Goal: Task Accomplishment & Management: Use online tool/utility

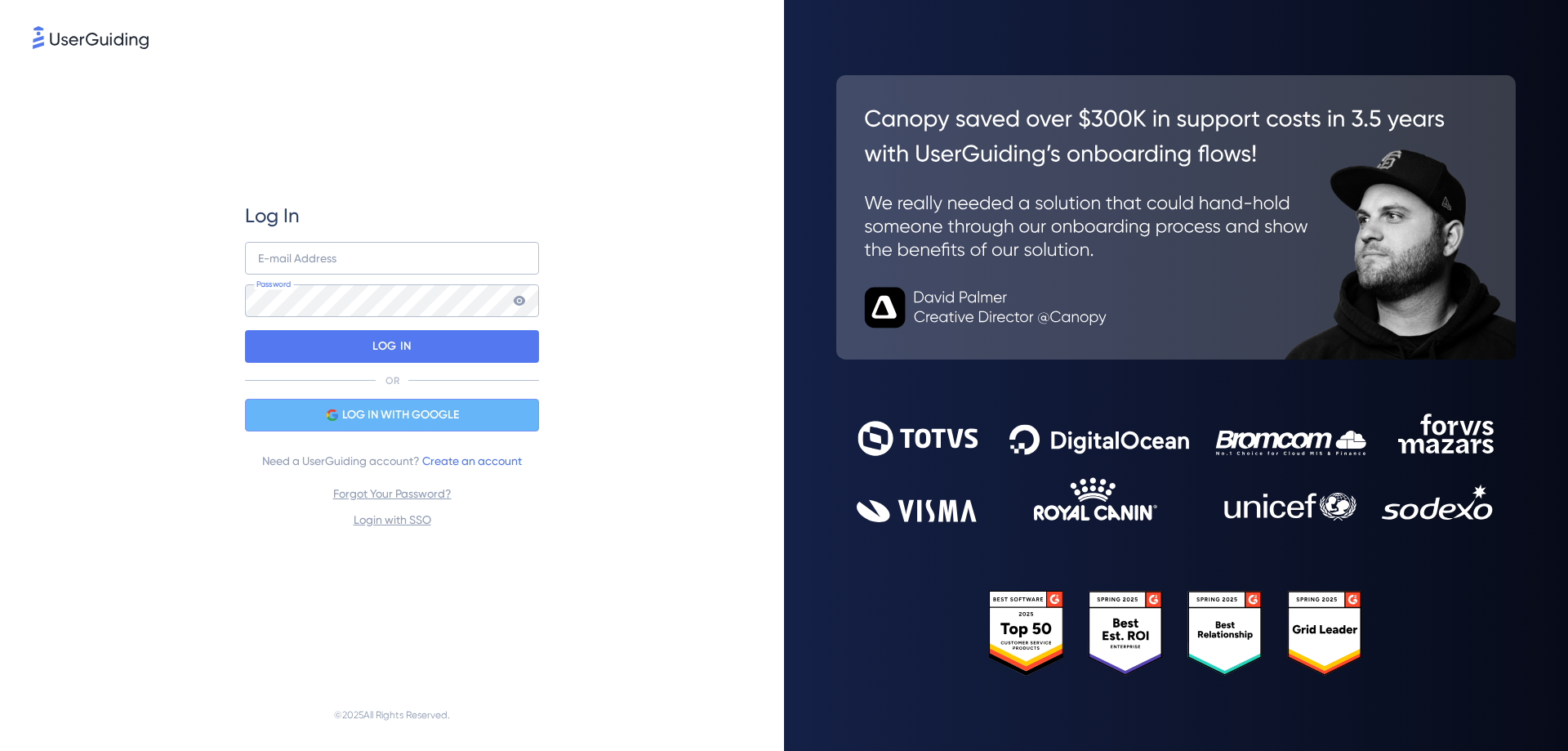
click at [388, 402] on div "LOG IN WITH GOOGLE" at bounding box center [391, 414] width 294 height 33
click at [373, 260] on input "email" at bounding box center [391, 258] width 294 height 33
paste input "suezann@scalexp.com"
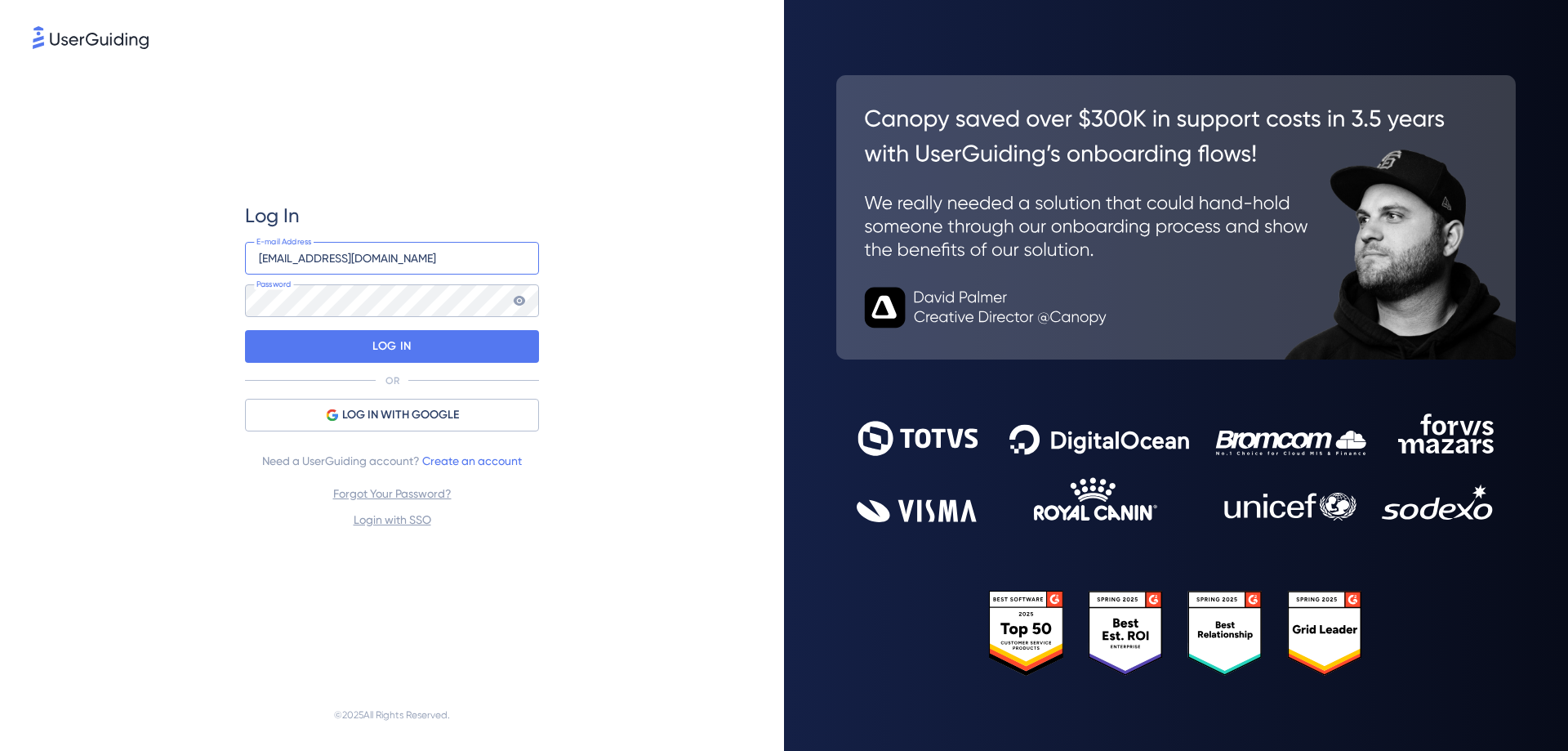
type input "suezann@scalexp.com"
click at [393, 346] on p "LOG IN" at bounding box center [391, 346] width 39 height 26
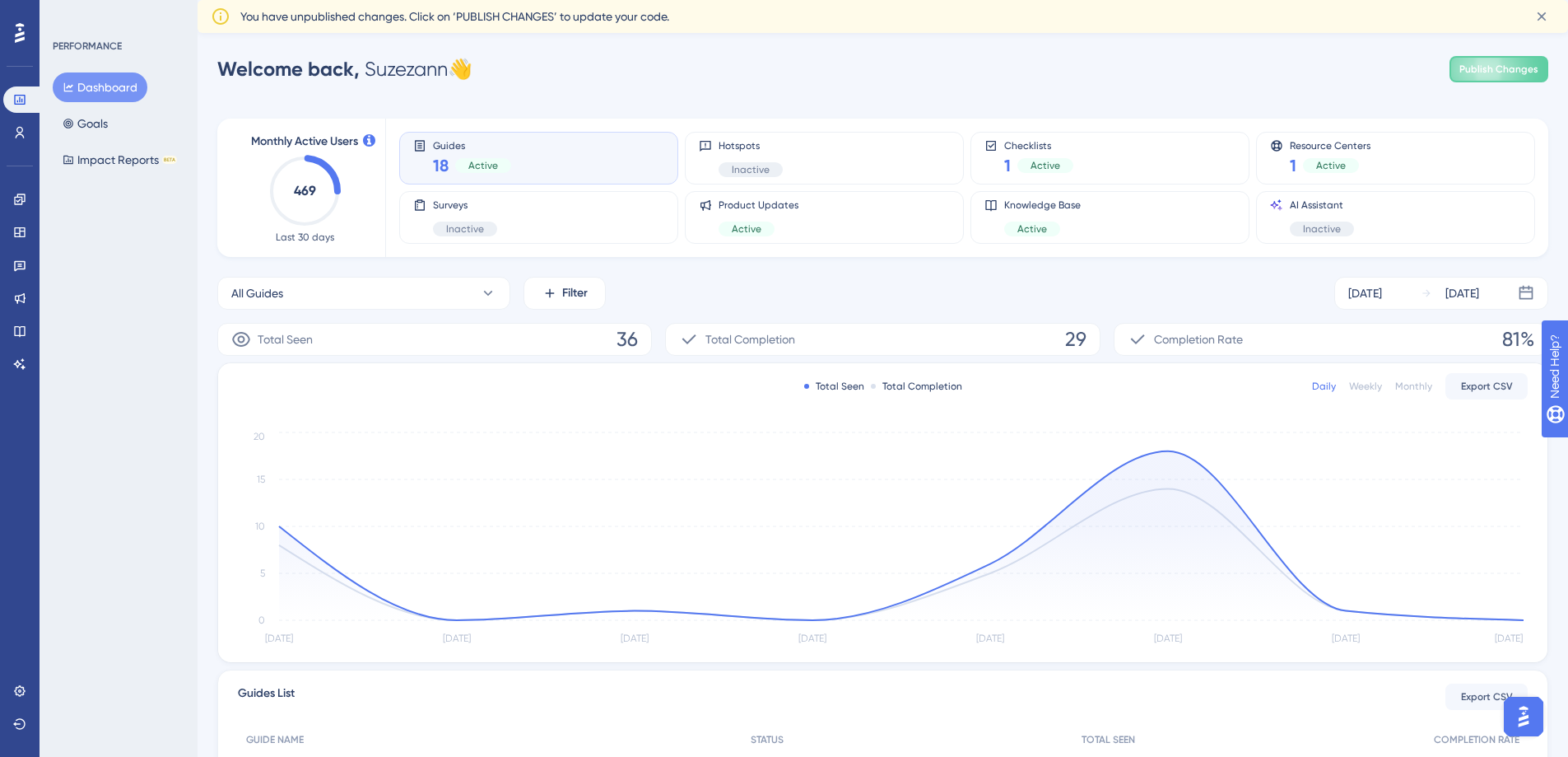
click at [123, 428] on div "PERFORMANCE Dashboard Goals Impact Reports BETA" at bounding box center [119, 378] width 158 height 757
click at [25, 202] on icon at bounding box center [19, 199] width 11 height 11
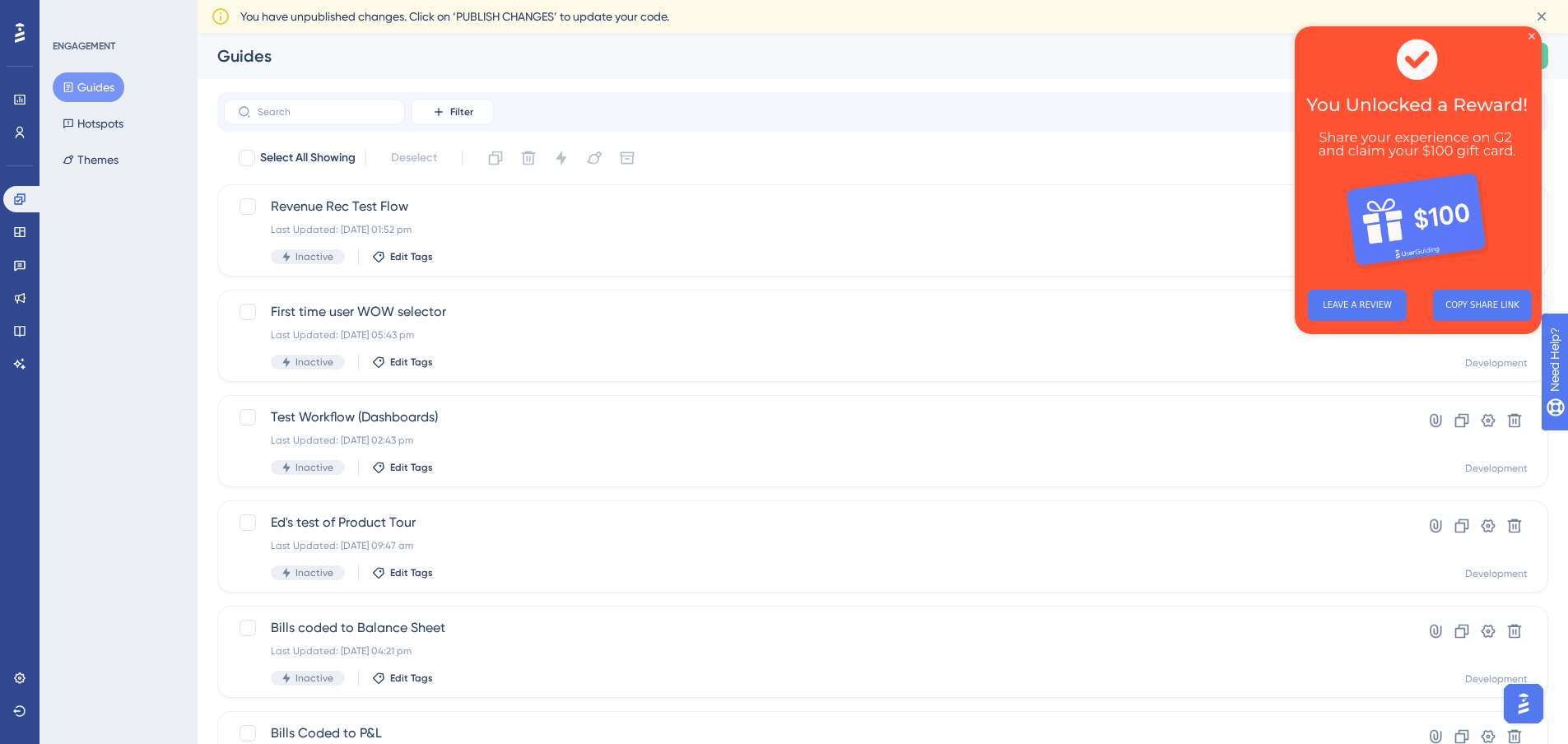
click at [1532, 30] on img at bounding box center [1418, 151] width 247 height 251
click at [128, 309] on div "ENGAGEMENT Guides Hotspots Themes" at bounding box center [119, 372] width 158 height 744
click at [1530, 36] on icon "Close Preview" at bounding box center [1532, 36] width 7 height 7
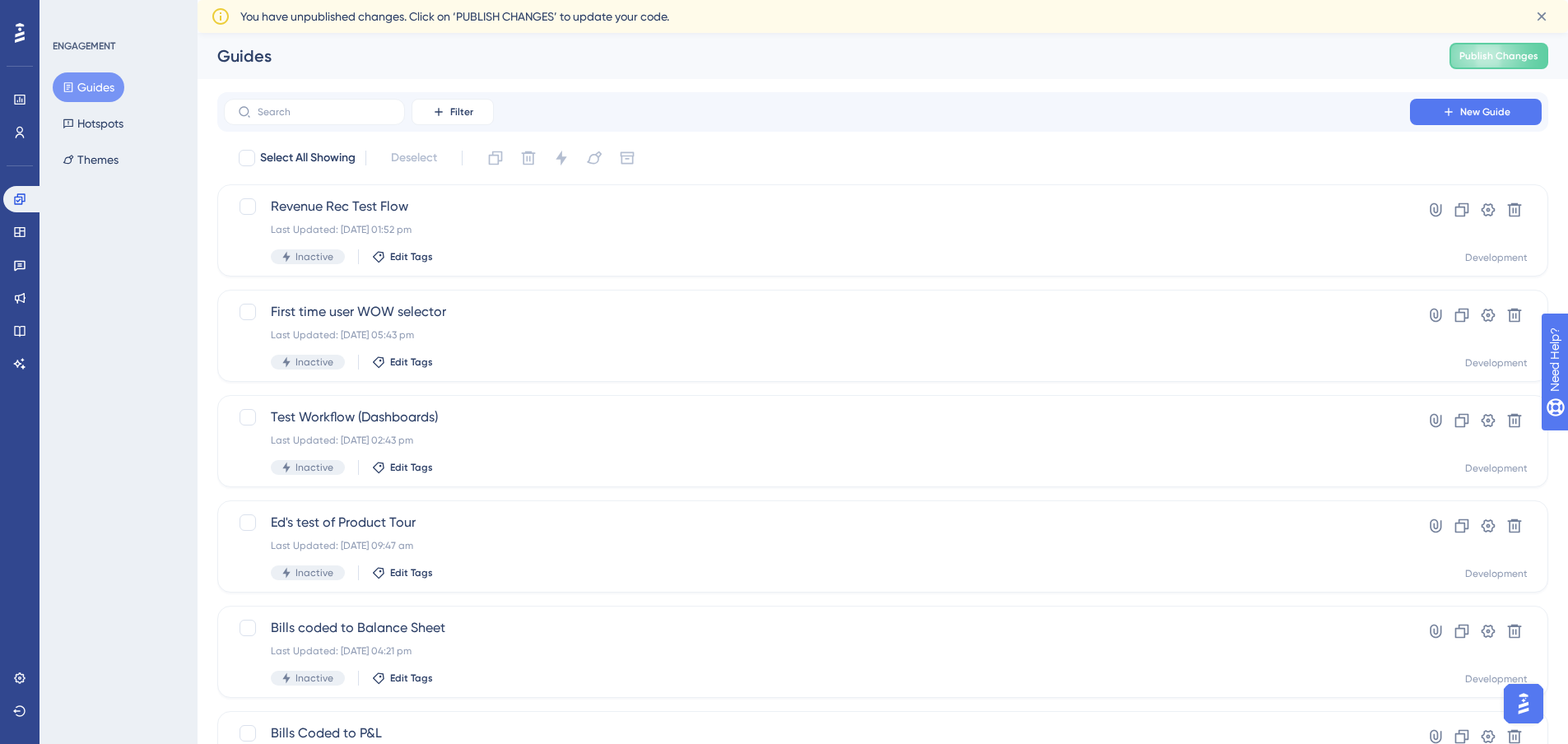
drag, startPoint x: 358, startPoint y: 209, endPoint x: 1388, endPoint y: 172, distance: 1030.7
click at [1388, 172] on div "Select All Showing Deselect Revenue Rec Test Flow Last Updated: 05 Sept 2025 01…" at bounding box center [883, 684] width 1331 height 1080
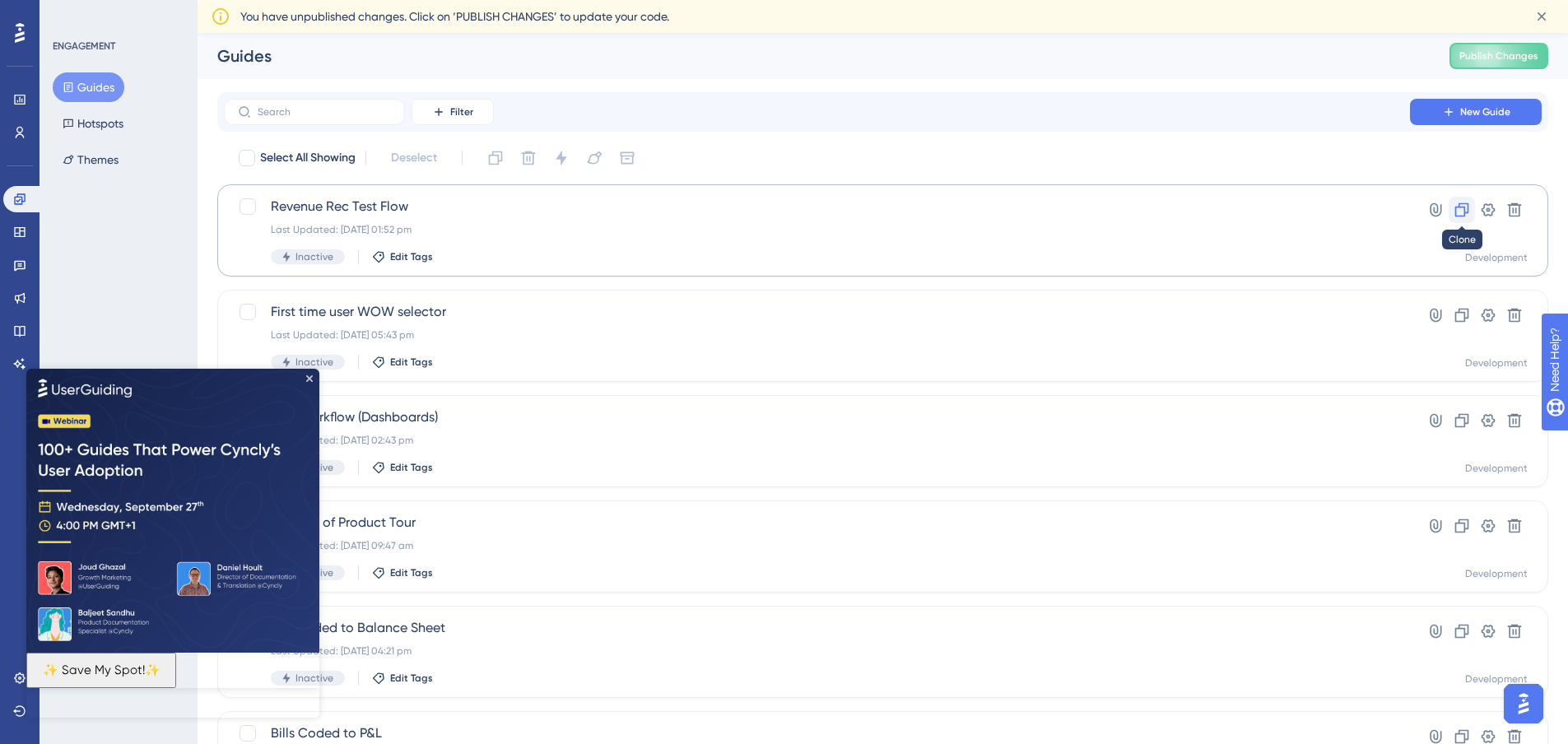
click at [1459, 216] on icon at bounding box center [1462, 211] width 14 height 14
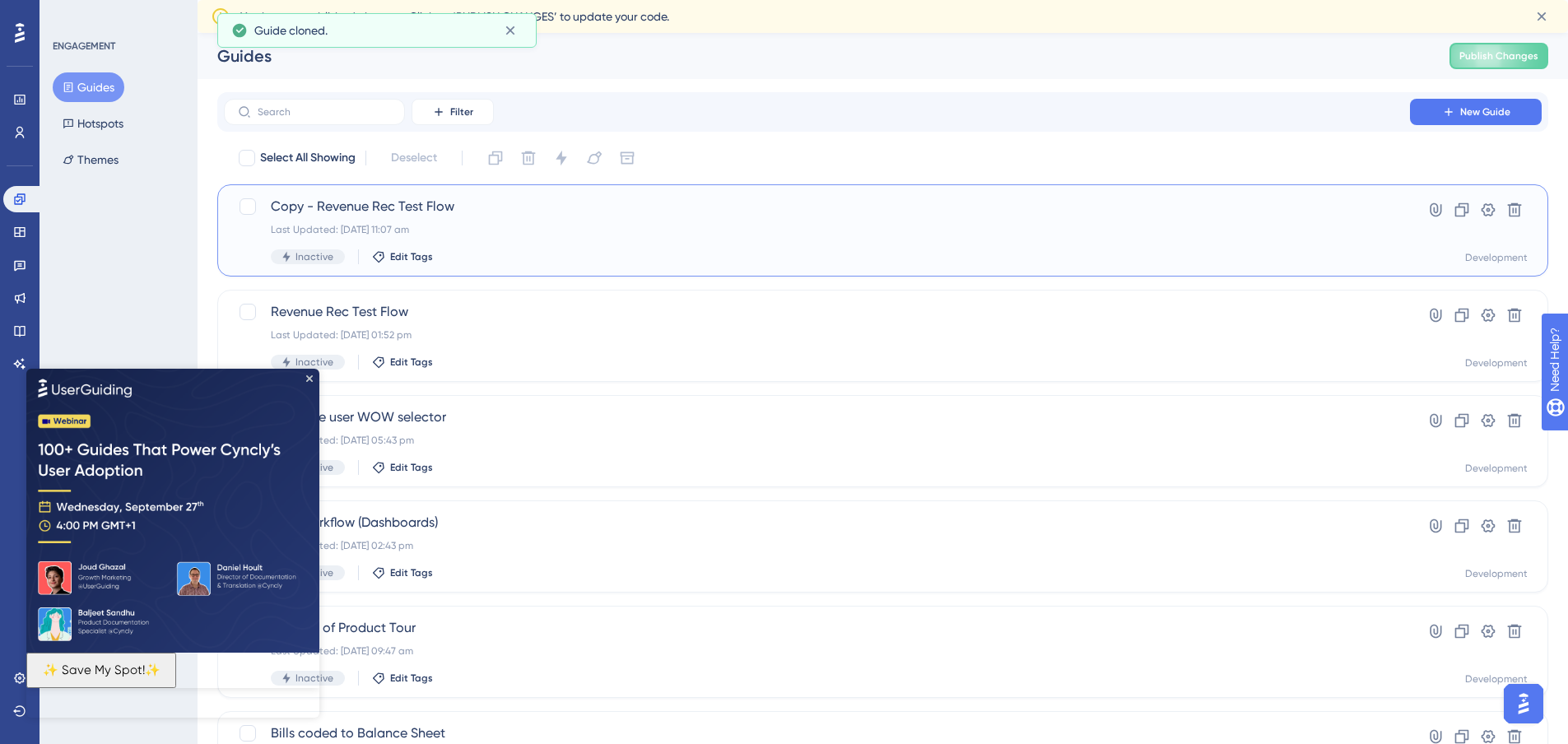
click at [454, 203] on span "Copy - Revenue Rec Test Flow" at bounding box center [817, 207] width 1093 height 20
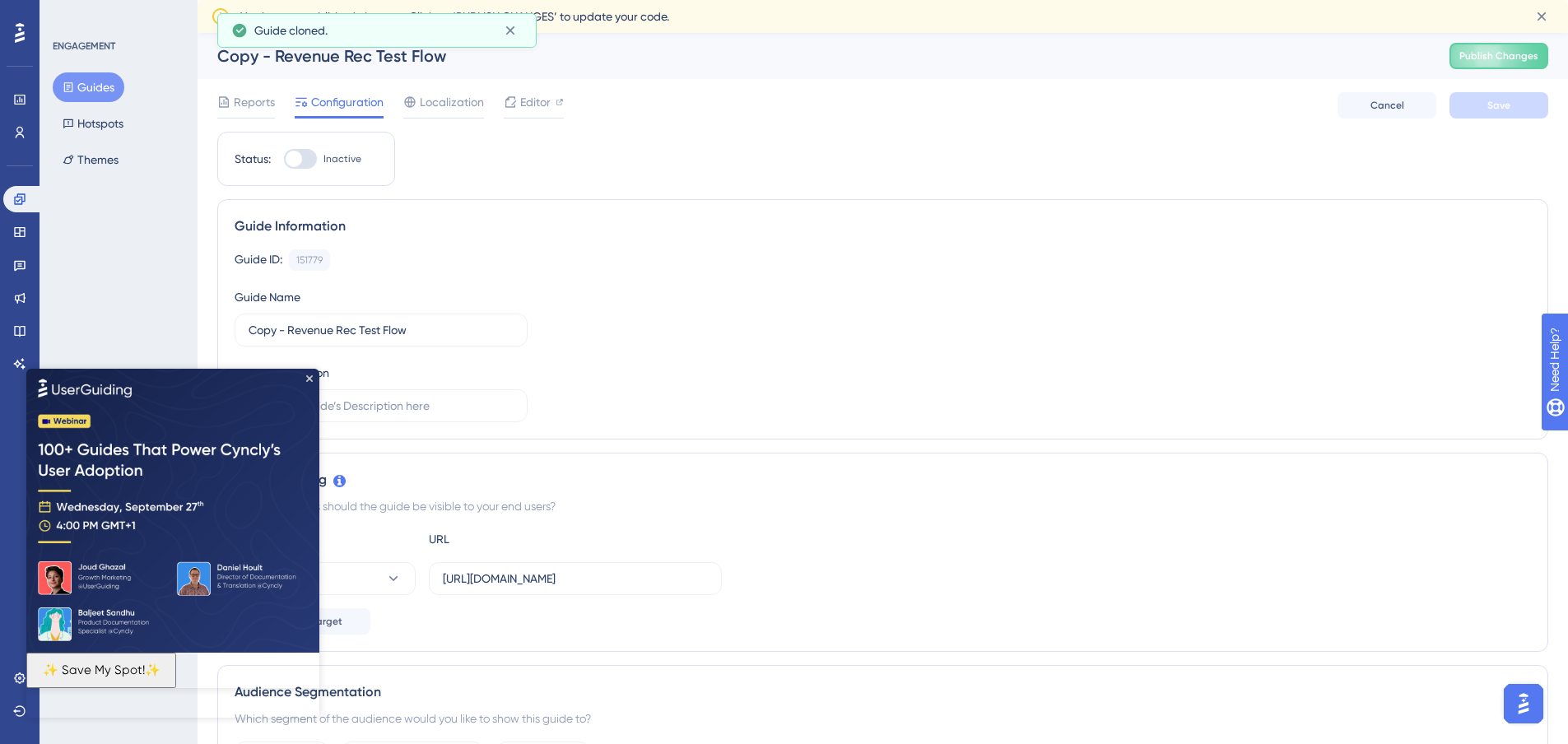
click at [353, 59] on div "Copy - Revenue Rec Test Flow" at bounding box center [813, 56] width 1191 height 23
click at [309, 375] on icon "Close Preview" at bounding box center [310, 377] width 7 height 7
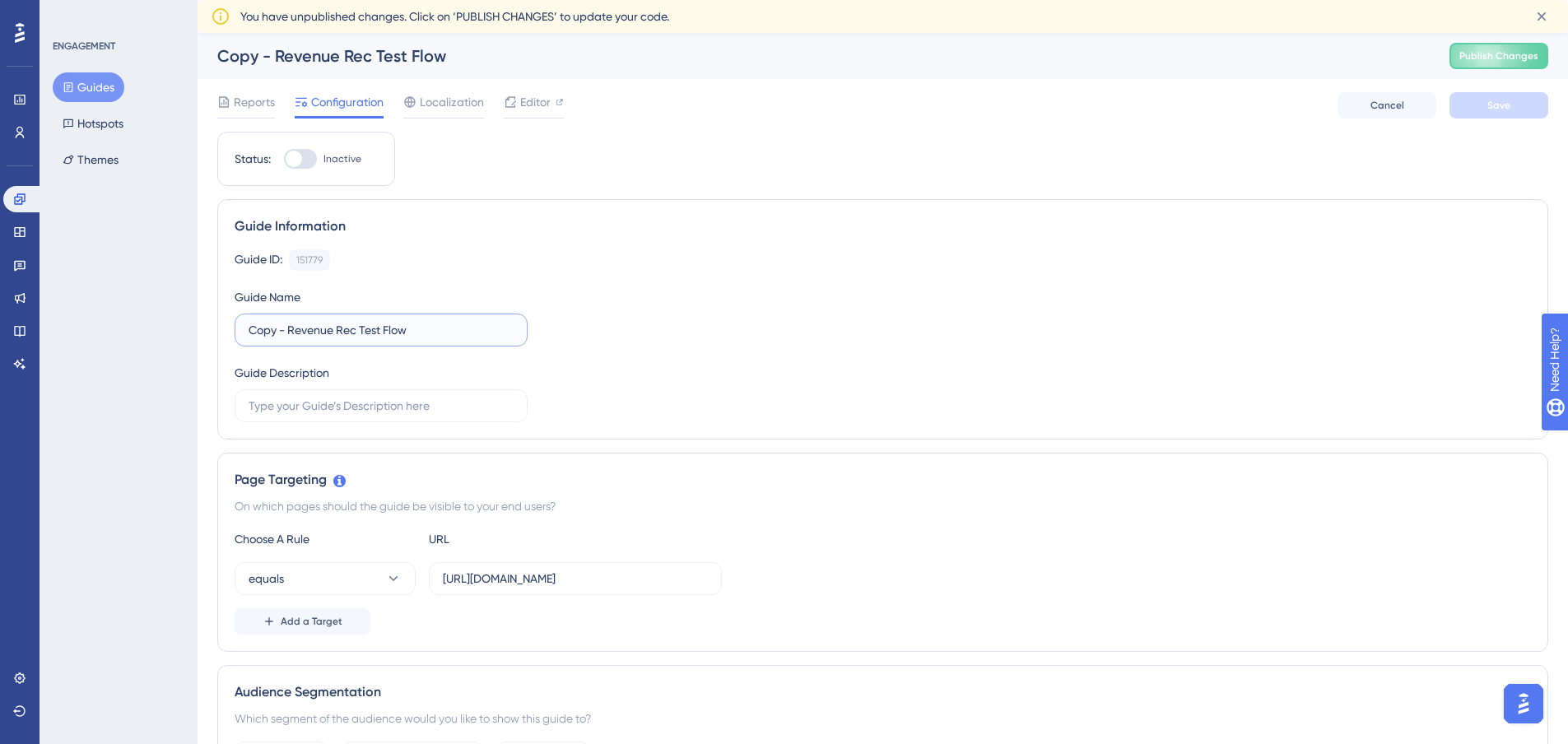
click at [314, 331] on input "Copy - Revenue Rec Test Flow" at bounding box center [381, 330] width 265 height 18
click at [298, 338] on input "Copy - Revenue Rec Test Flow" at bounding box center [381, 330] width 265 height 18
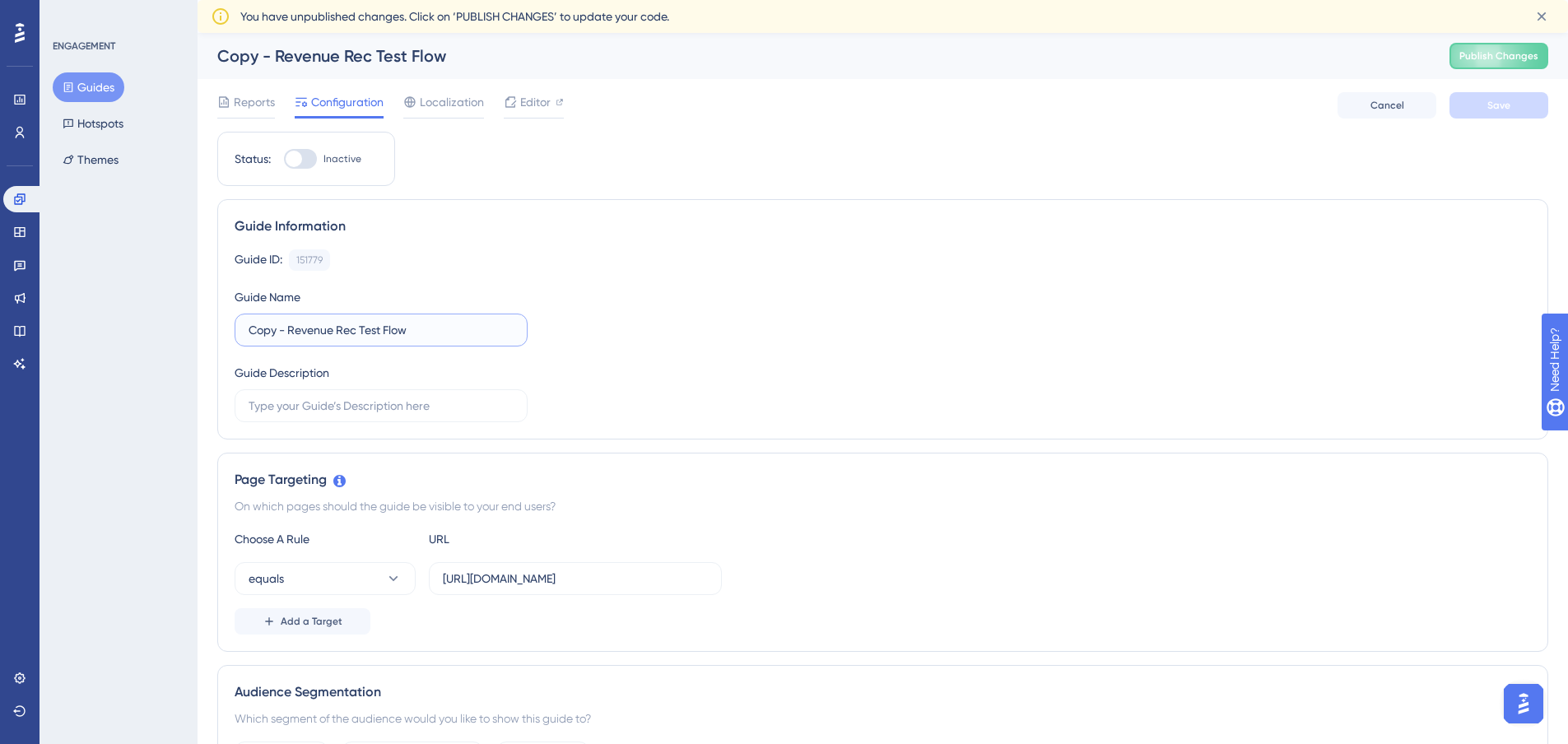
click at [298, 338] on input "Copy - Revenue Rec Test Flow" at bounding box center [381, 330] width 265 height 18
paste input "(Month-end automation - Accrued & Deferred Revenue Journals"
click at [256, 327] on input "(Month-end automation - Accrued & Deferred Revenue Journals" at bounding box center [381, 330] width 265 height 18
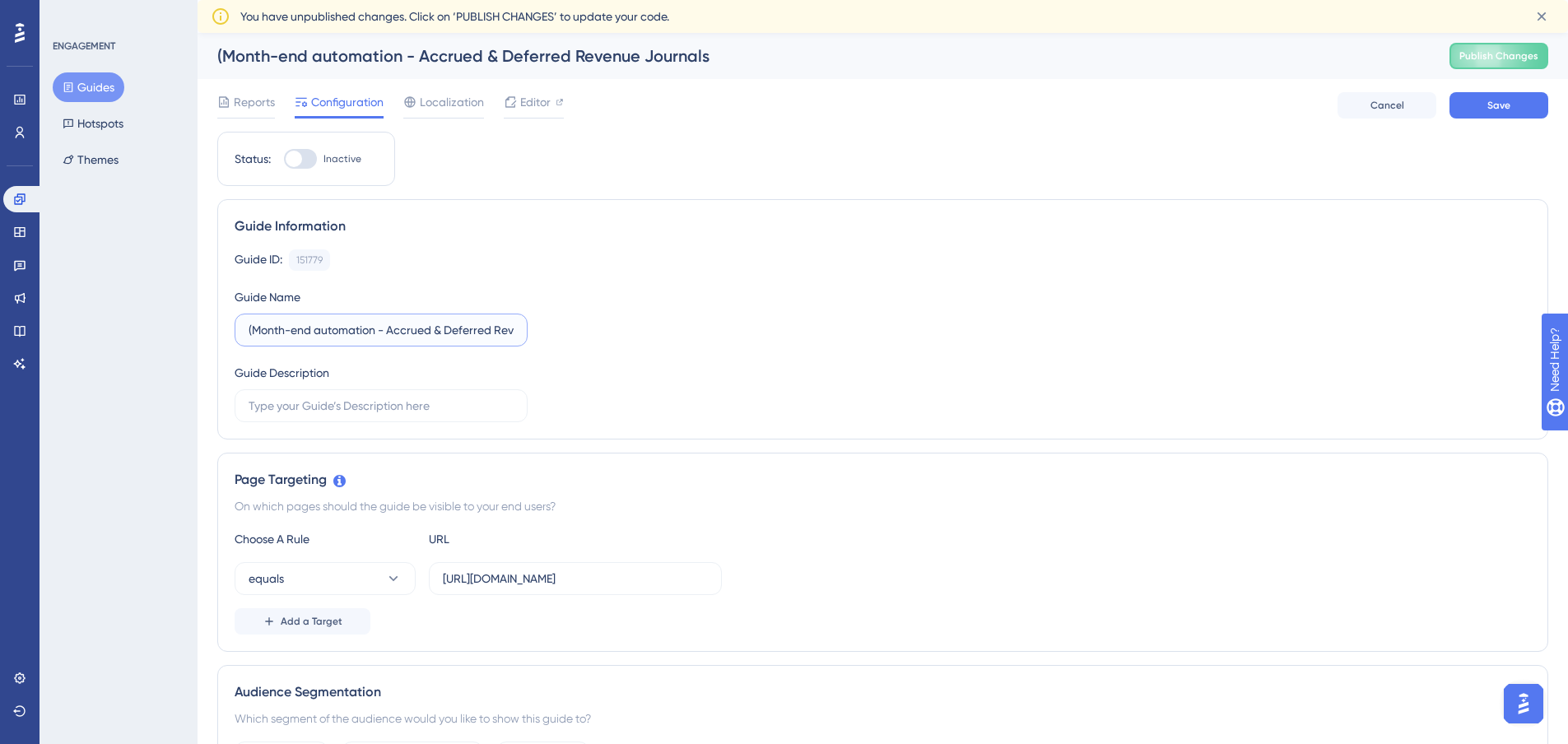
drag, startPoint x: 253, startPoint y: 329, endPoint x: 242, endPoint y: 329, distance: 11.0
click at [242, 329] on label "(Month-end automation - Accrued & Deferred Revenue Journals" at bounding box center [381, 330] width 293 height 33
click at [461, 333] on input "Month-end automation - Accrued & Deferred Revenue Journals" at bounding box center [381, 330] width 265 height 18
type input "Month-end automation - Accrued & Deferred Revenue Journals Flow"
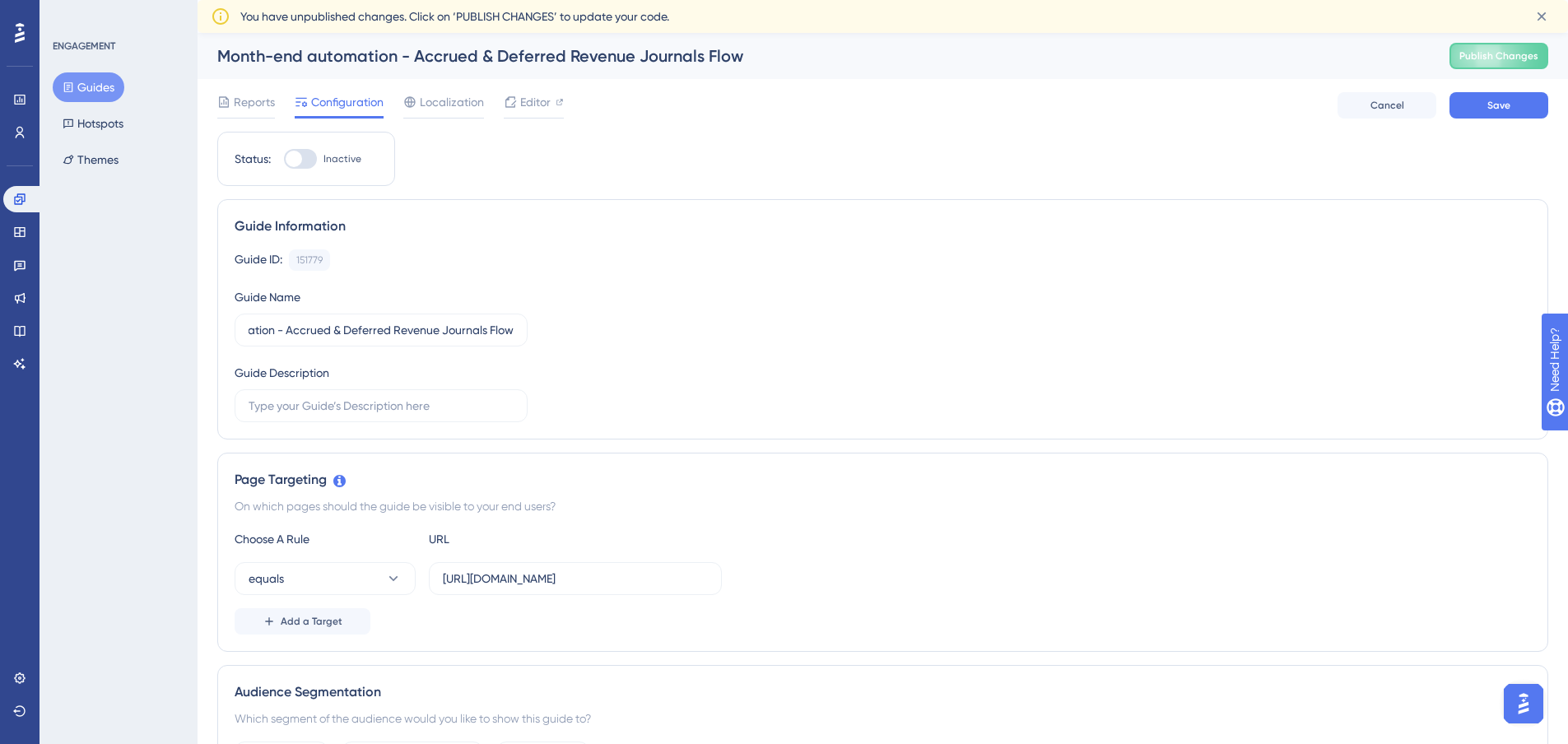
scroll to position [0, 0]
click at [685, 319] on div "Guide ID: 151779 Copy Guide Name Month-end automation - Accrued & Deferred Reve…" at bounding box center [883, 336] width 1296 height 173
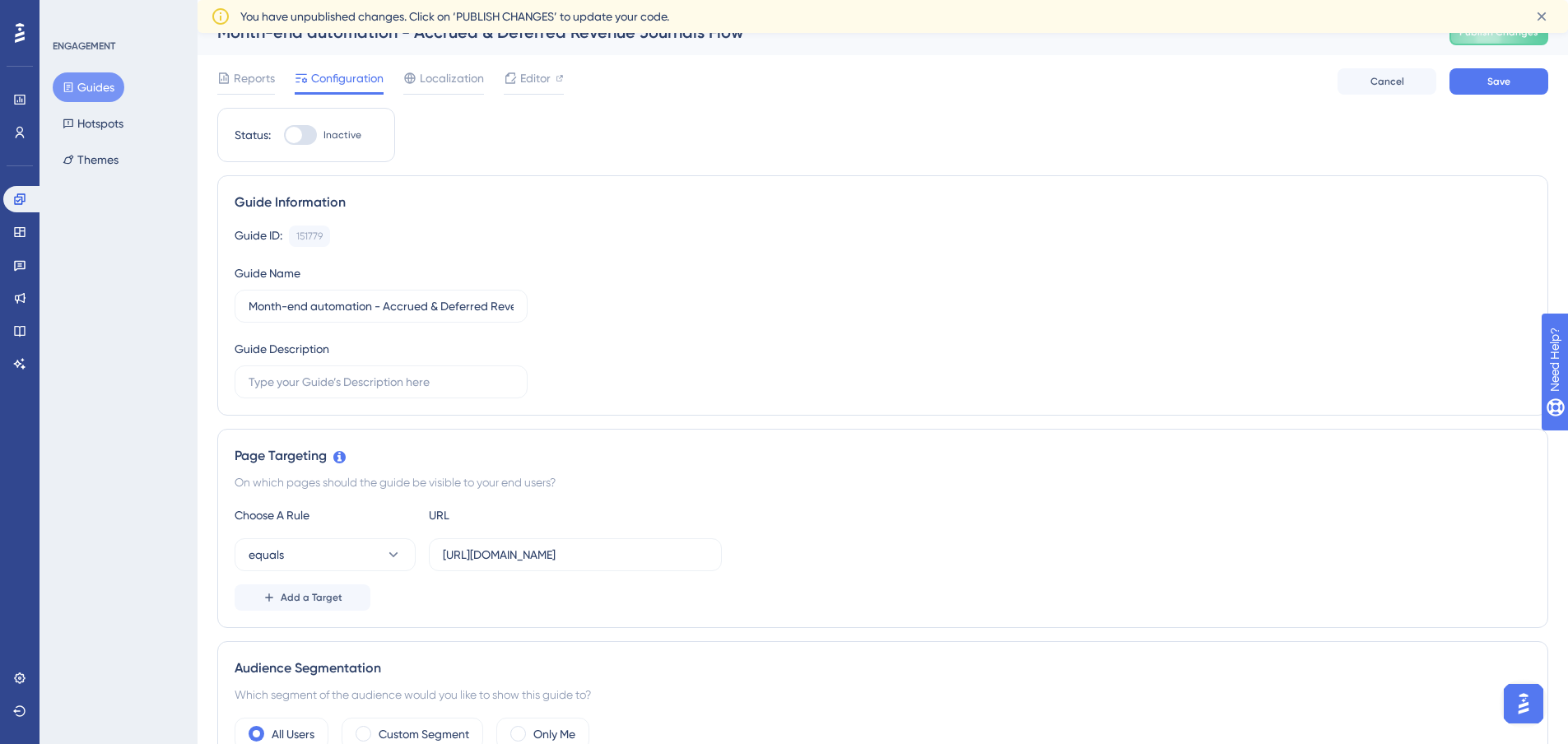
scroll to position [82, 0]
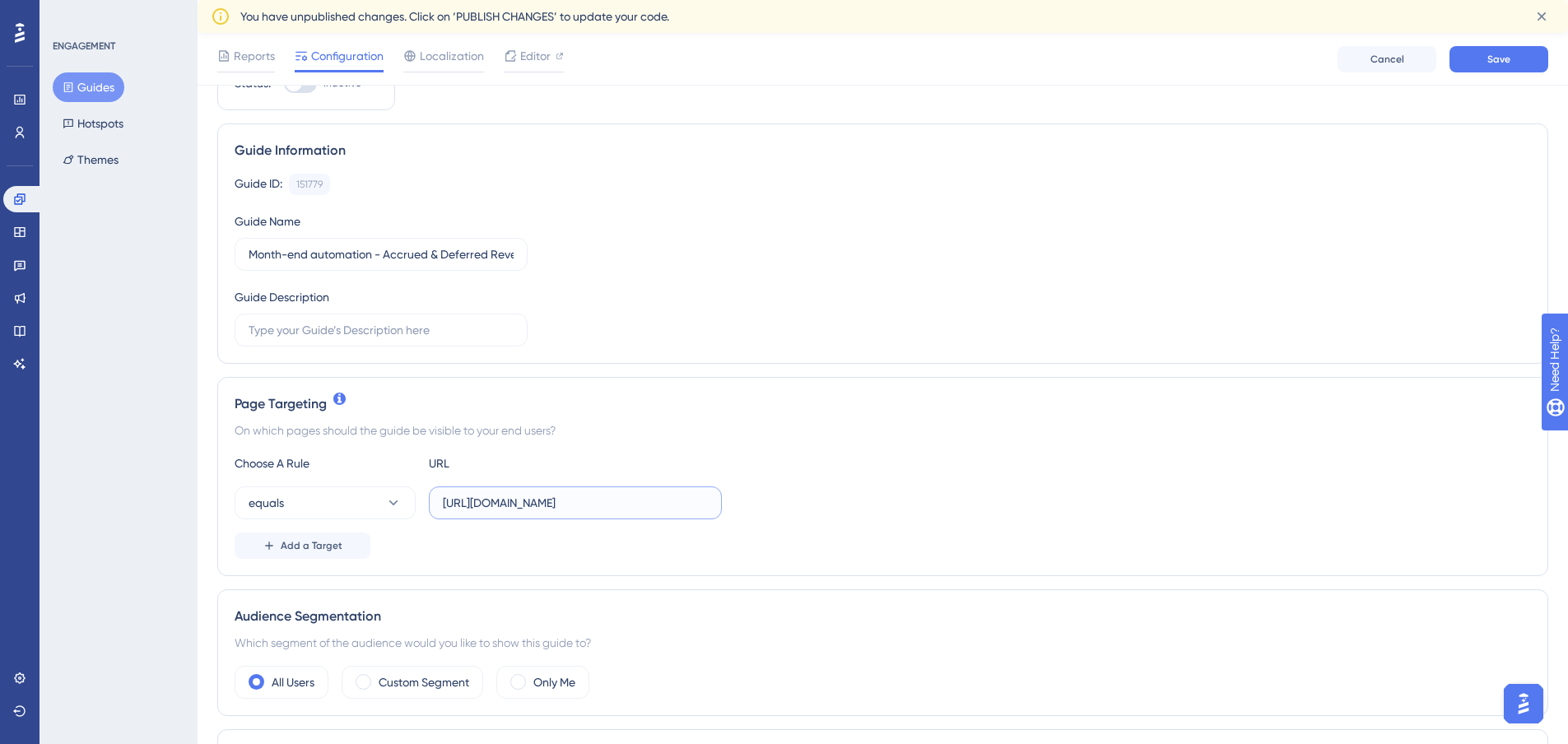
click at [559, 501] on input "https://app.scalexp.com/analysis/net-revenue/56d8e277-a9dc-4bb0-8167-0170739150…" at bounding box center [574, 503] width 265 height 18
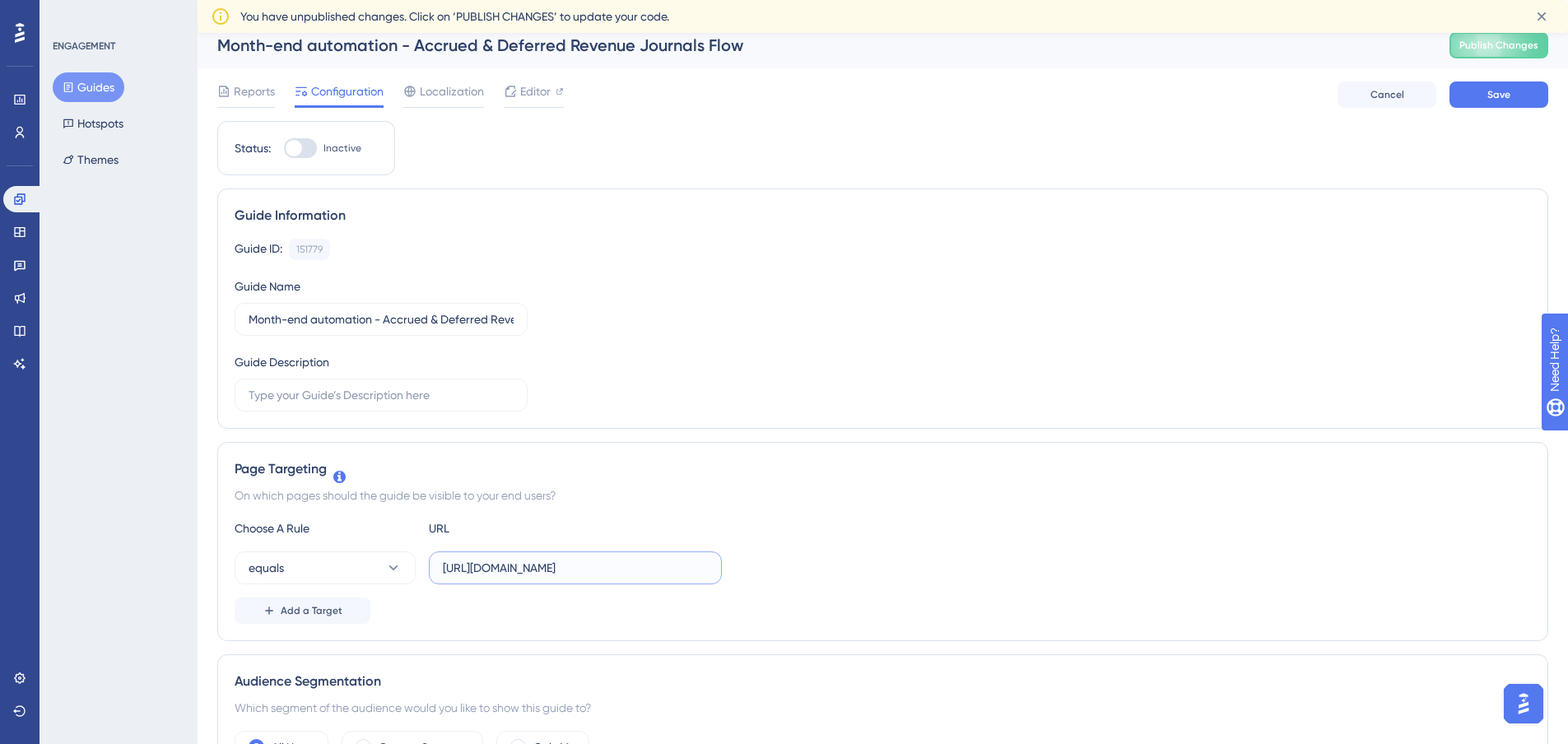
scroll to position [0, 0]
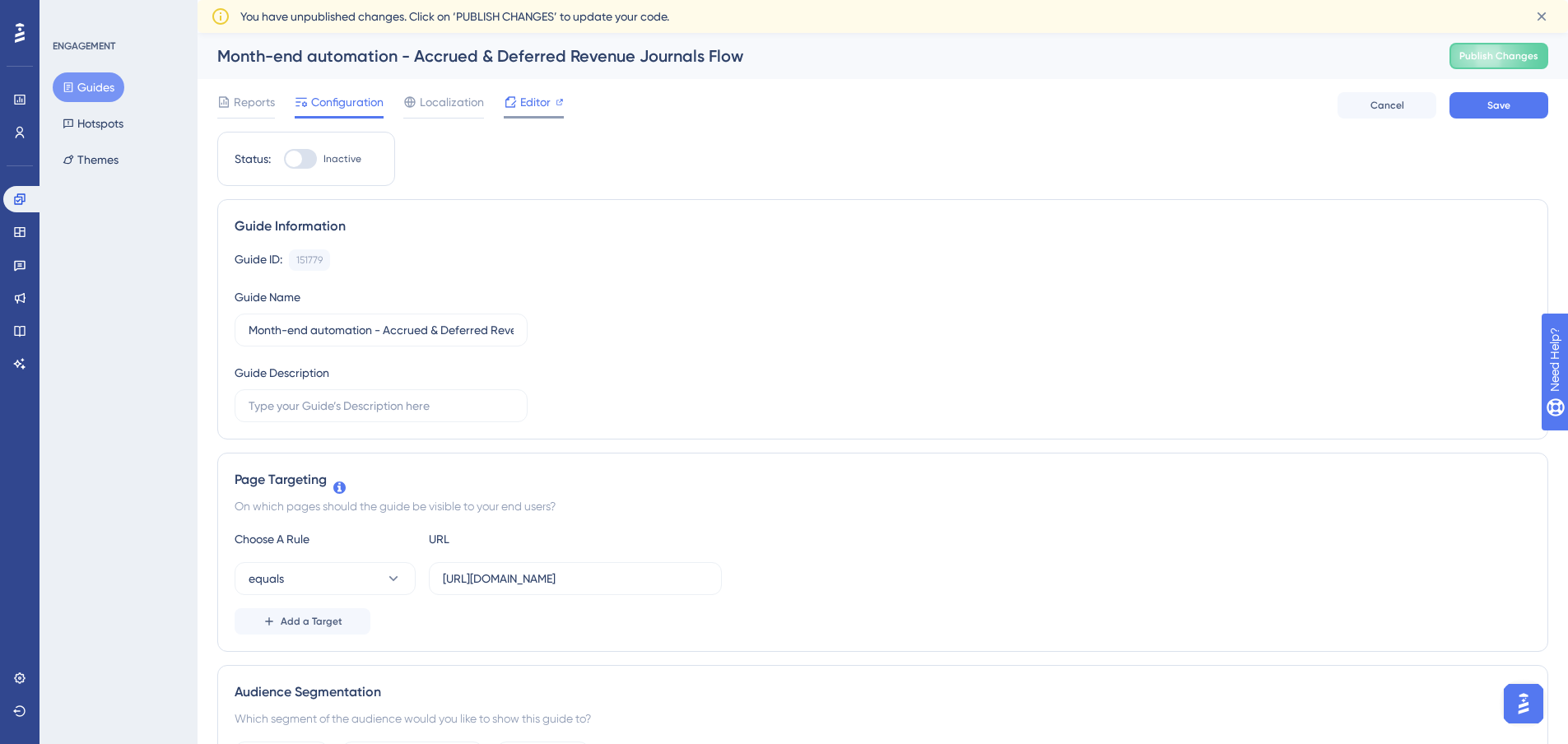
click at [515, 111] on div at bounding box center [509, 102] width 13 height 20
click at [294, 331] on input "Month-end automation - Accrued & Deferred Revenue Journals Flow" at bounding box center [381, 330] width 265 height 18
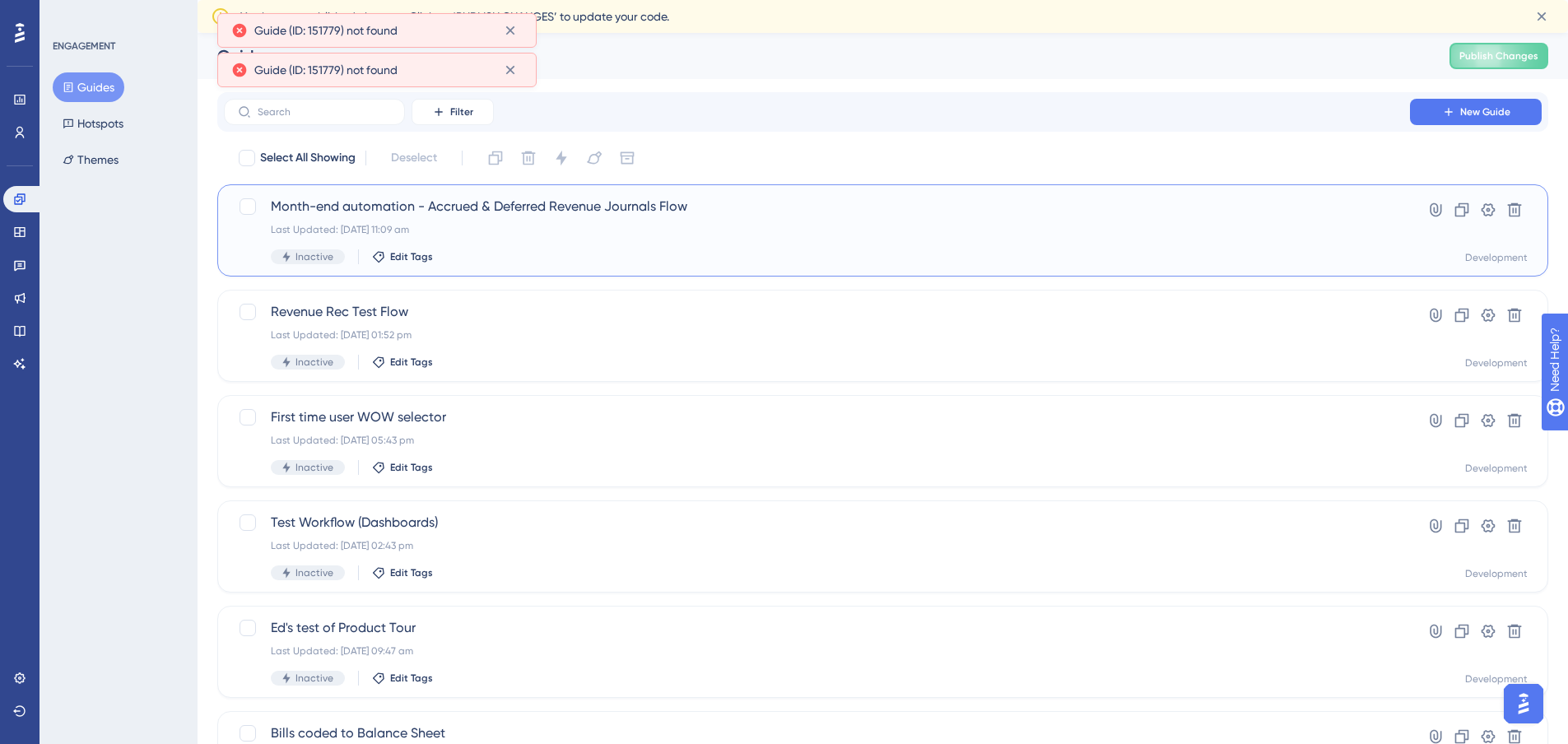
click at [528, 216] on span "Month-end automation - Accrued & Deferred Revenue Journals Flow" at bounding box center [817, 207] width 1093 height 20
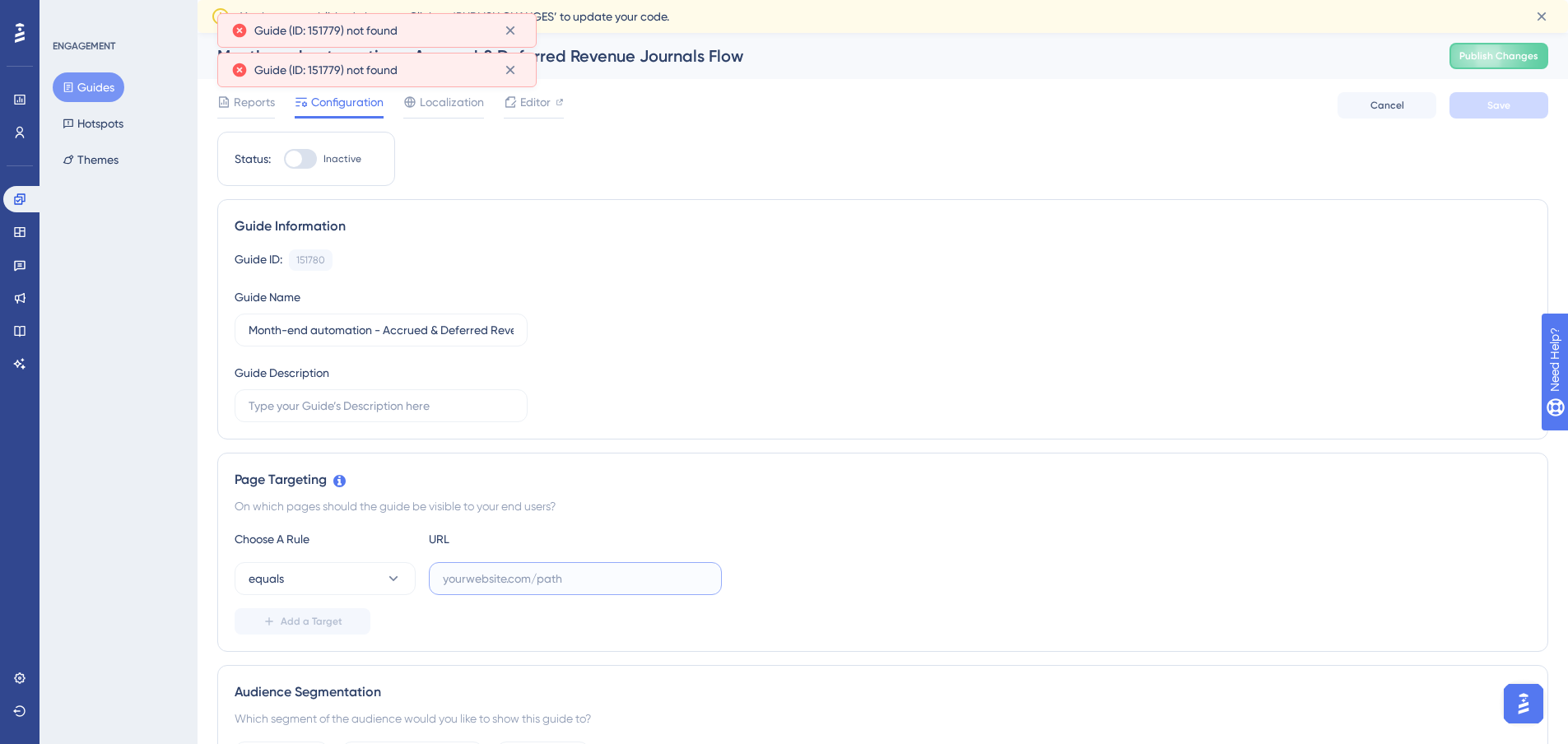
click at [486, 583] on input "text" at bounding box center [574, 578] width 265 height 18
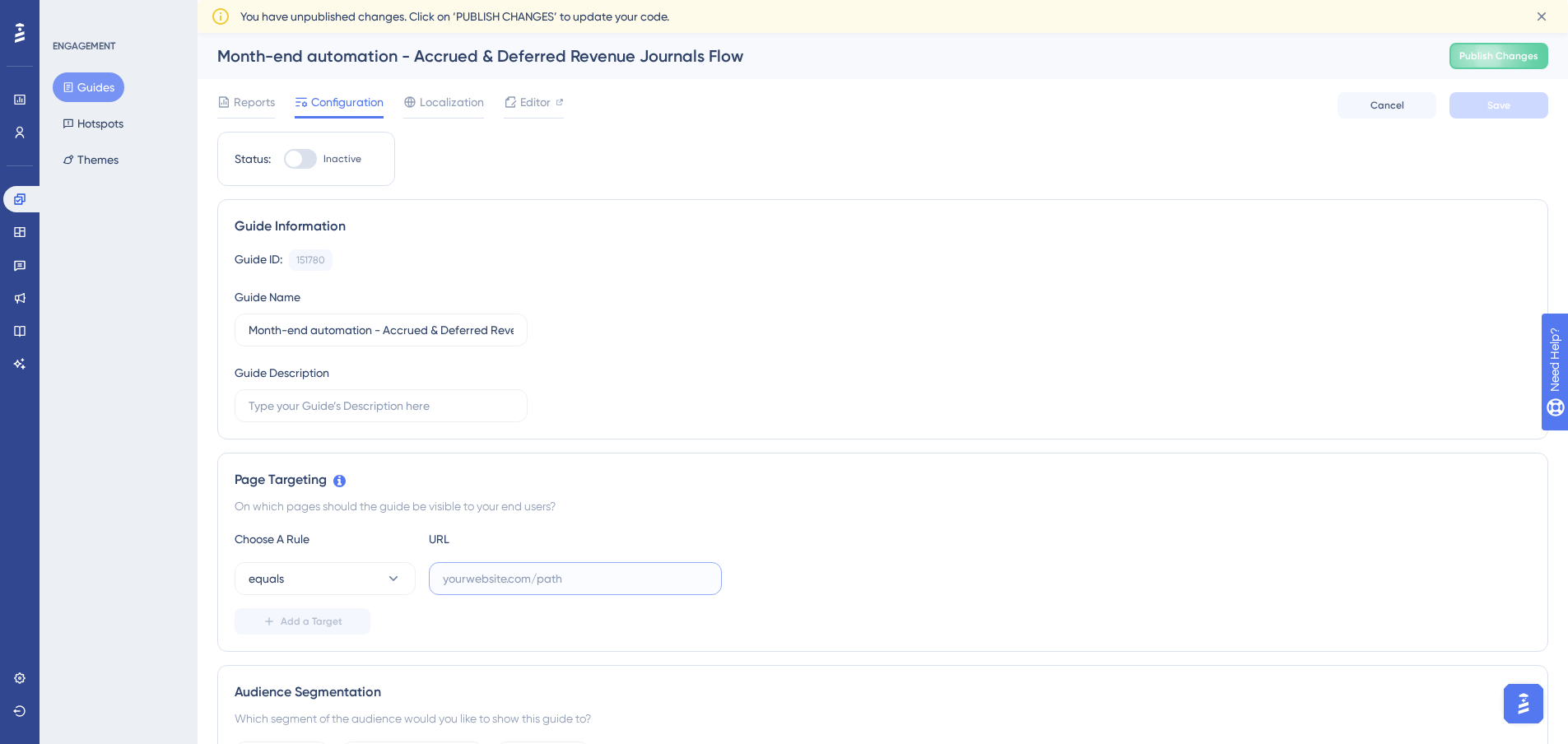
paste input "https://app.scalexp.com/journals"
type input "https://app.scalexp.com/journals"
click at [448, 613] on div "Add a Target" at bounding box center [883, 621] width 1296 height 26
click at [356, 566] on button "equals" at bounding box center [325, 578] width 181 height 33
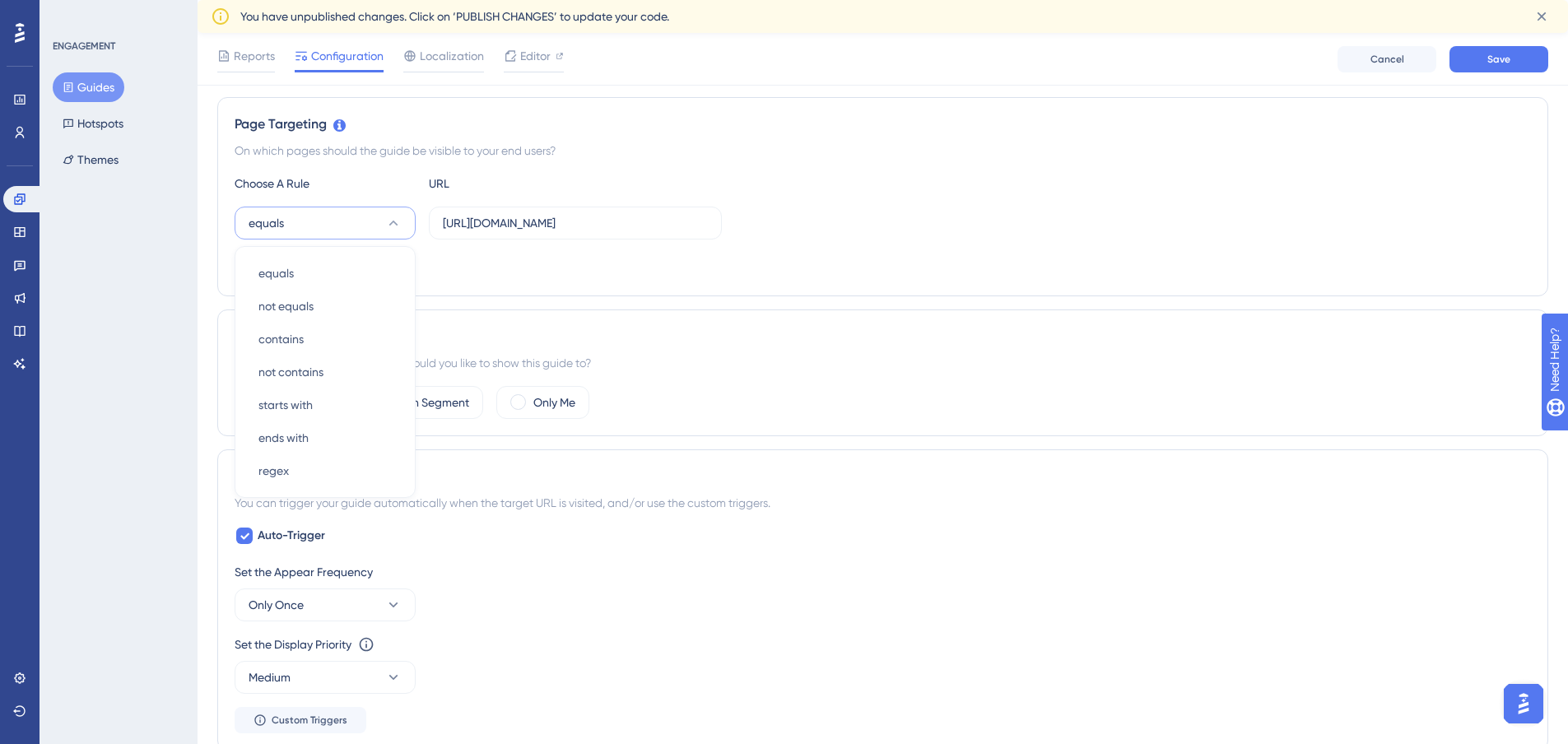
click at [481, 274] on div "Add a Target" at bounding box center [883, 266] width 1296 height 26
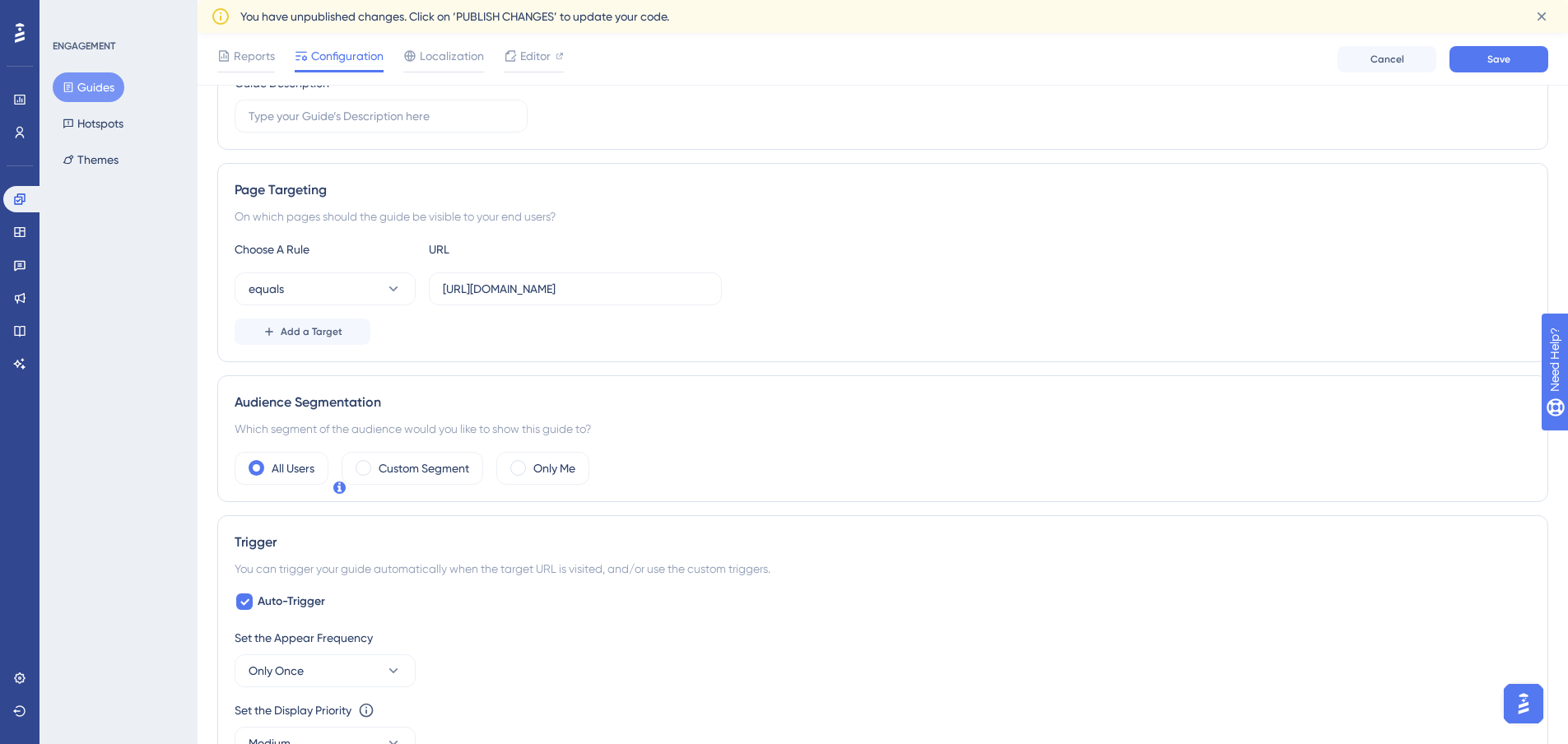
scroll to position [280, 0]
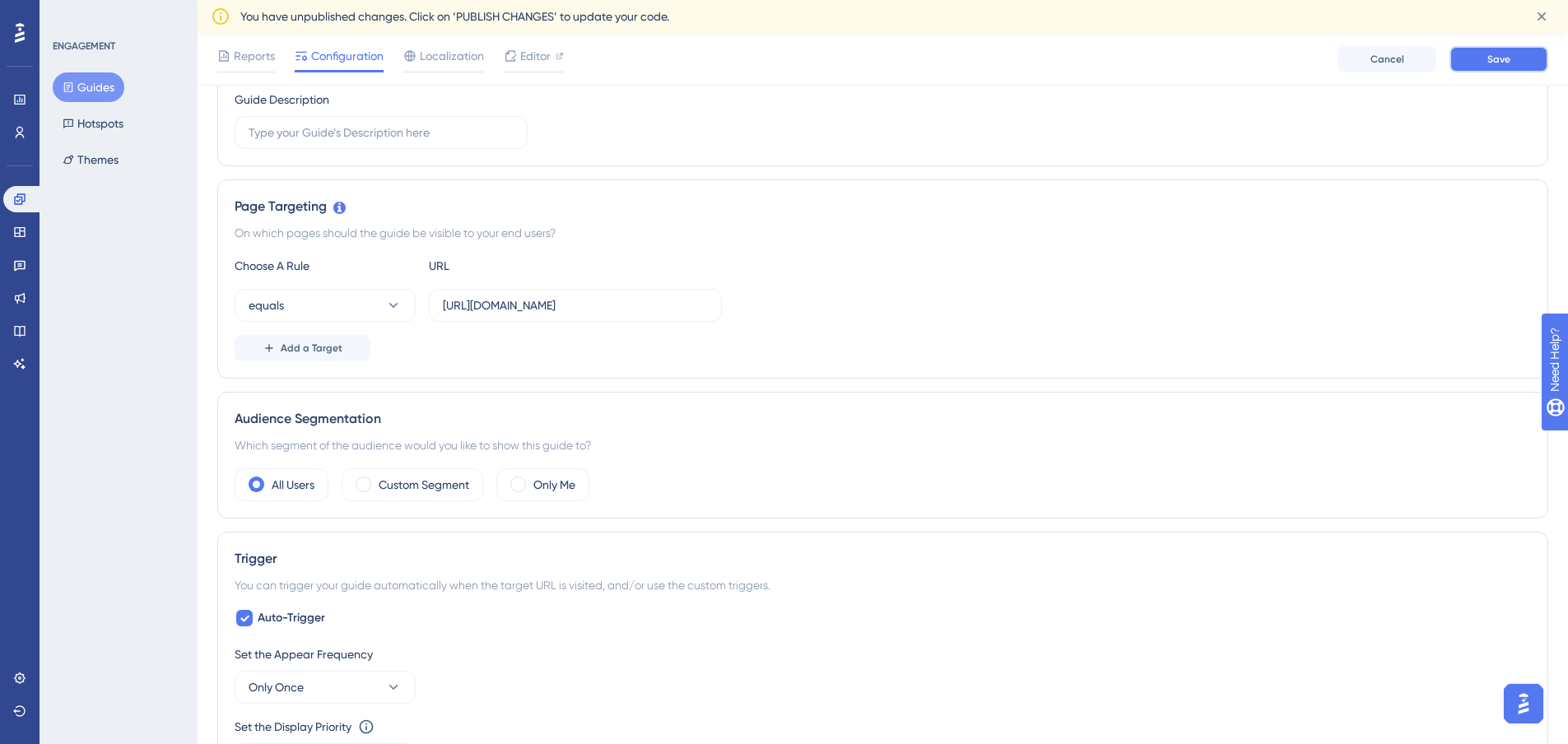
click at [1482, 54] on button "Save" at bounding box center [1499, 59] width 99 height 26
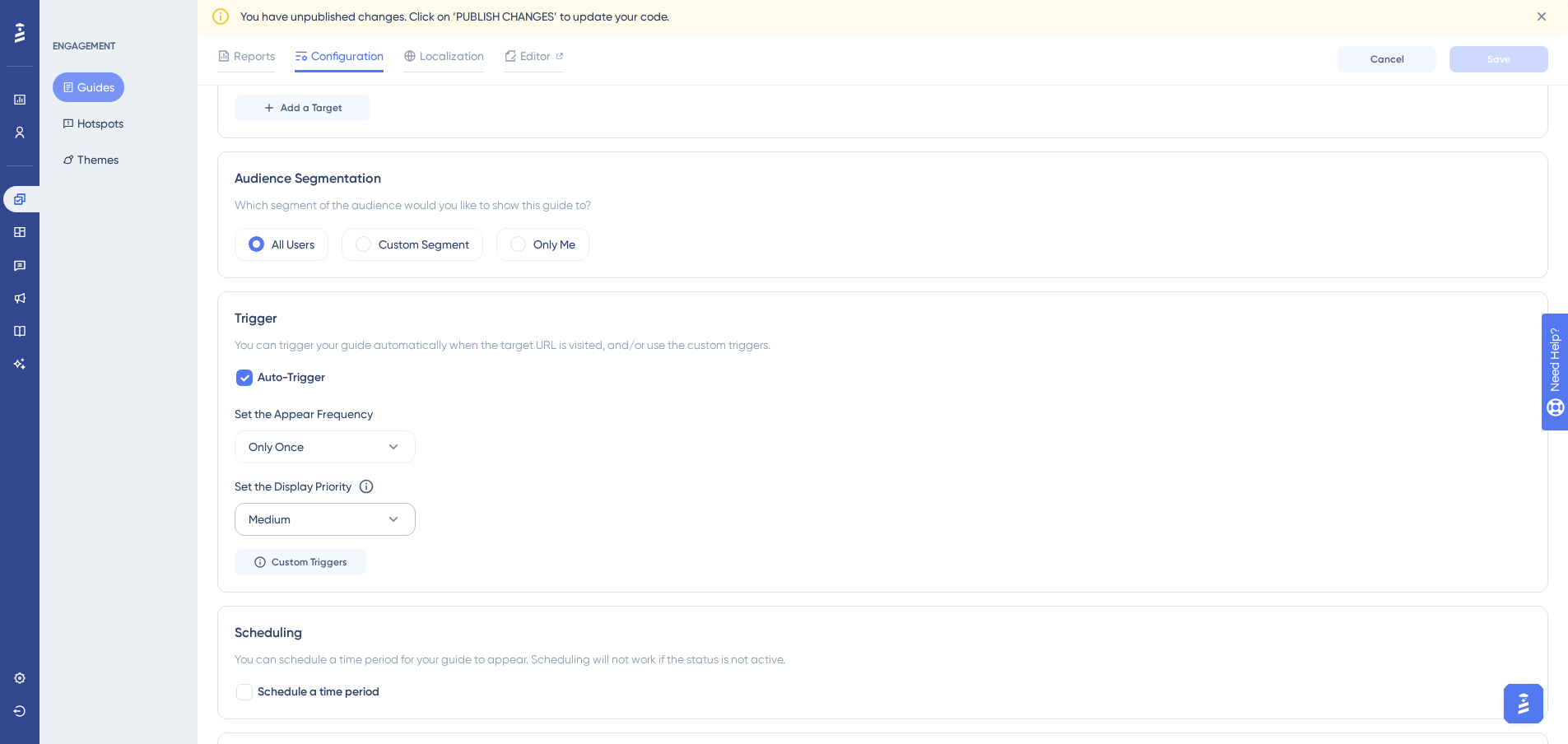
scroll to position [527, 0]
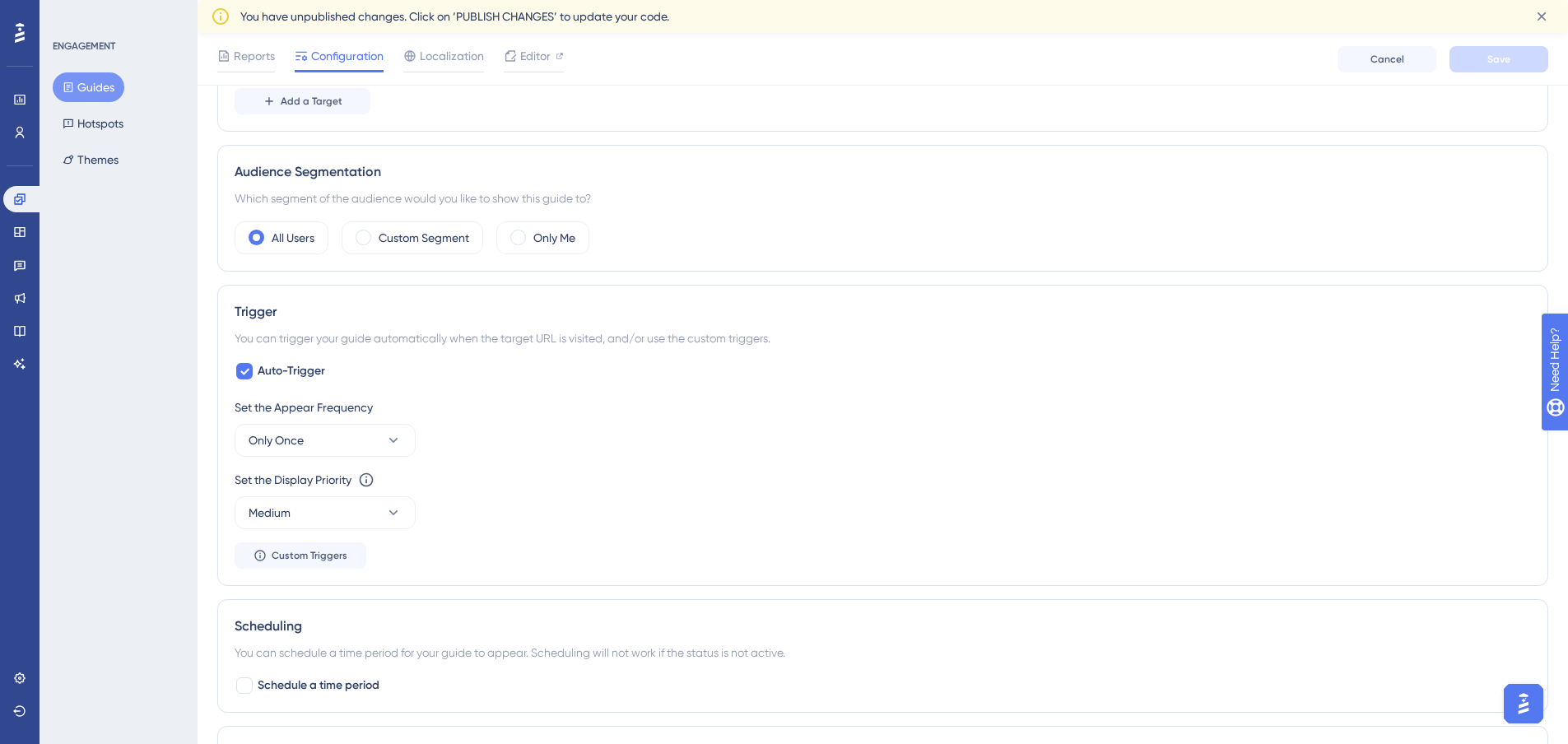
click at [484, 450] on div "Set the Appear Frequency Only Once" at bounding box center [883, 426] width 1296 height 59
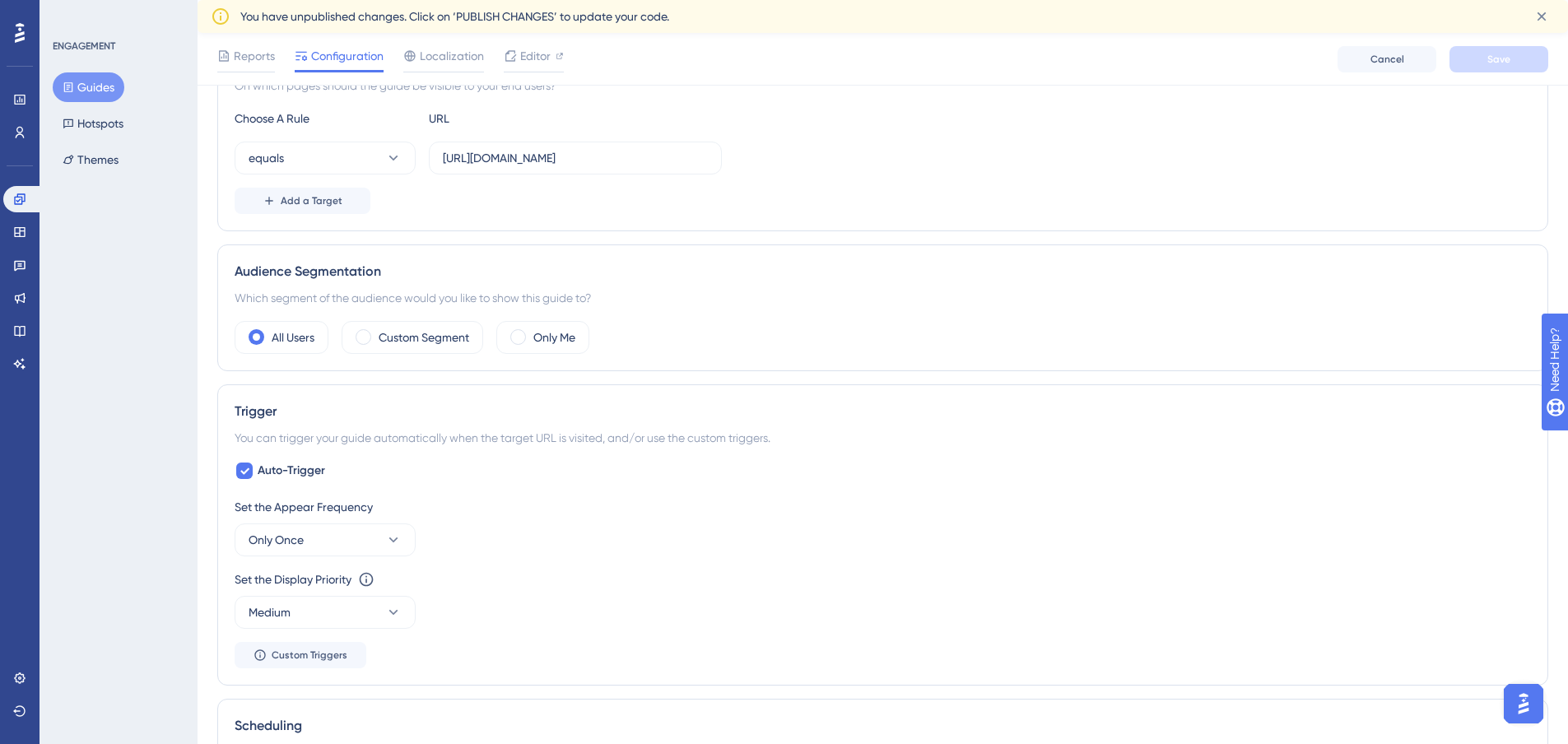
scroll to position [0, 0]
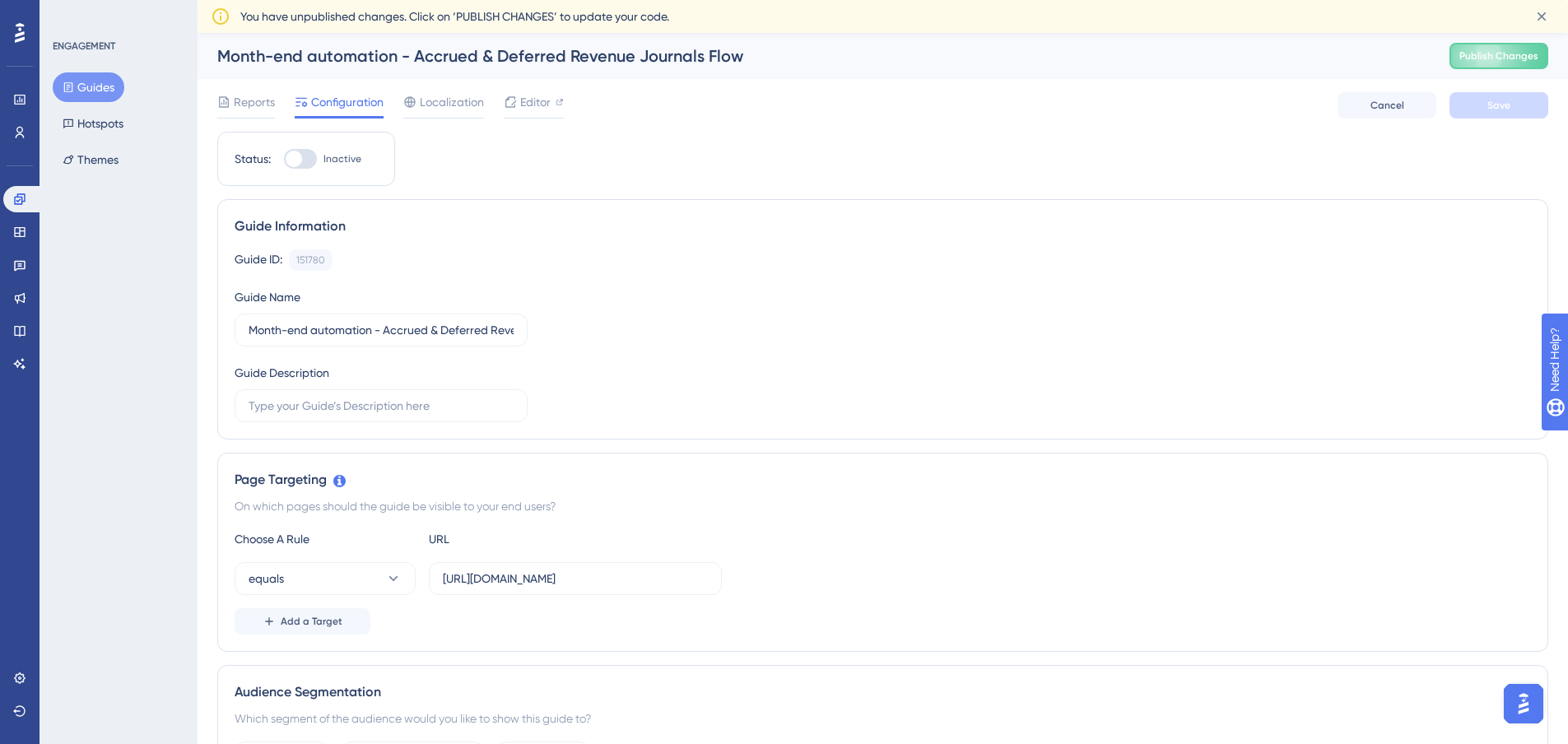
click at [90, 91] on button "Guides" at bounding box center [89, 88] width 72 height 30
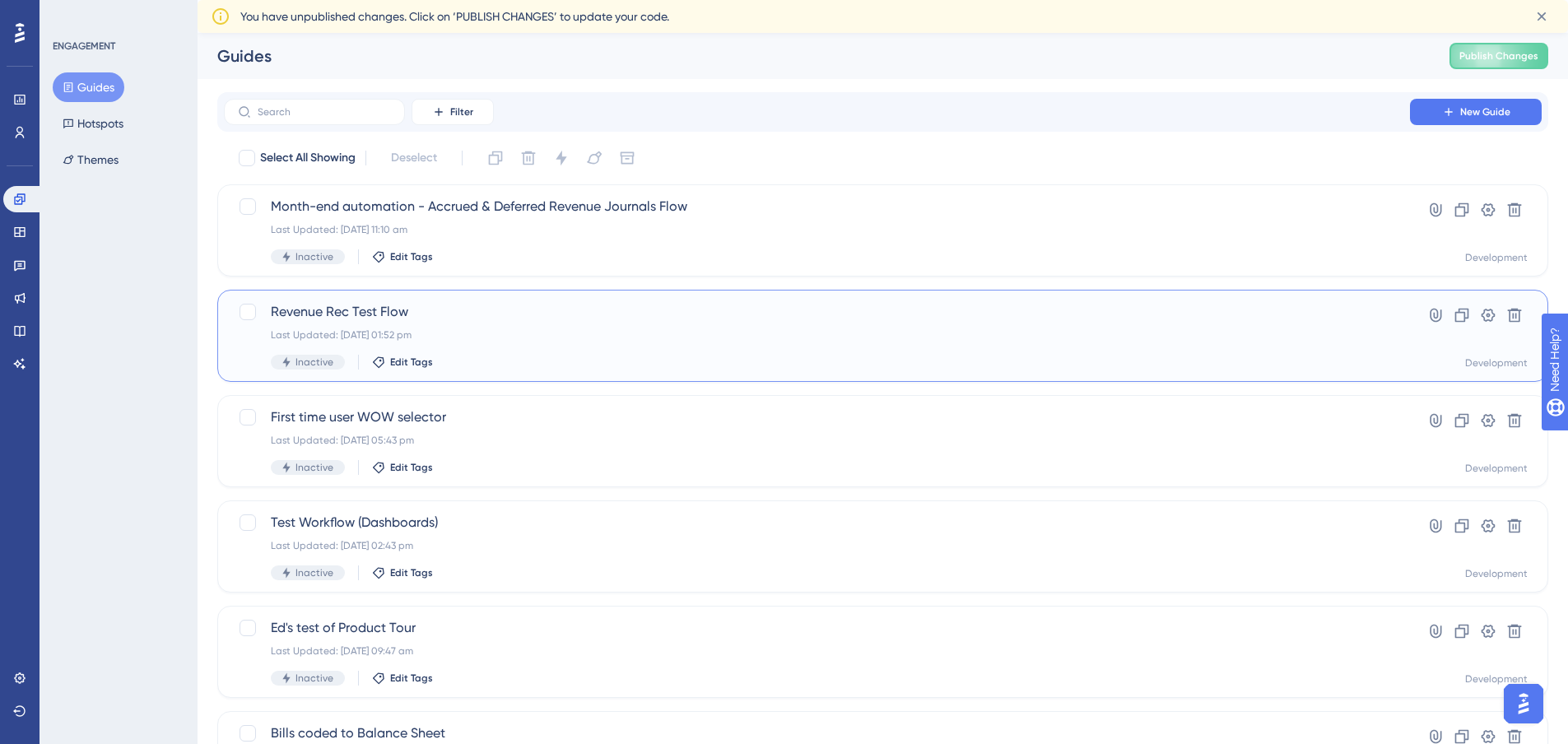
click at [667, 325] on div "Revenue Rec Test Flow Last Updated: 05 Sept 2025 01:52 pm Inactive Edit Tags" at bounding box center [817, 337] width 1093 height 68
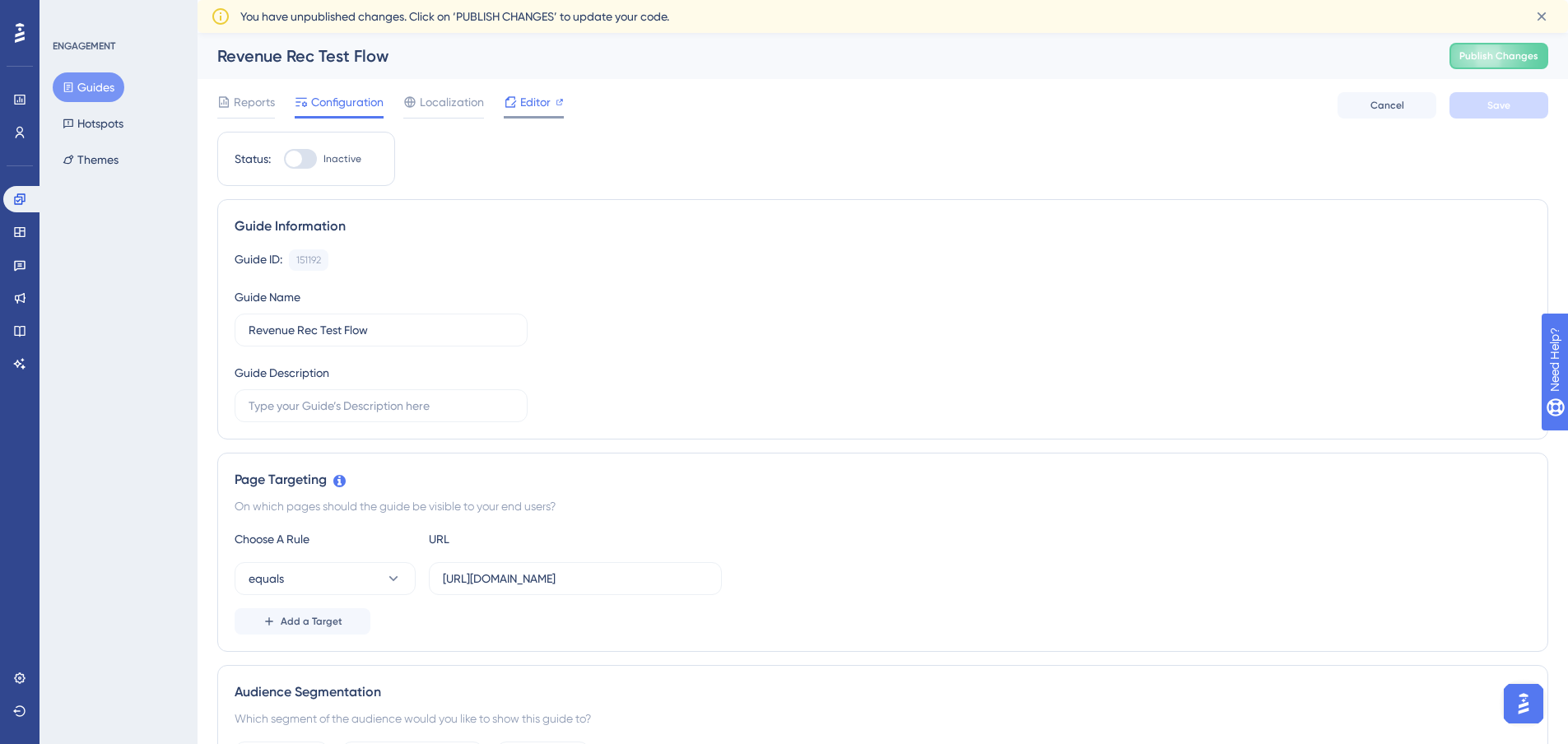
click at [520, 96] on span "Editor" at bounding box center [535, 102] width 30 height 20
